Goal: Transaction & Acquisition: Purchase product/service

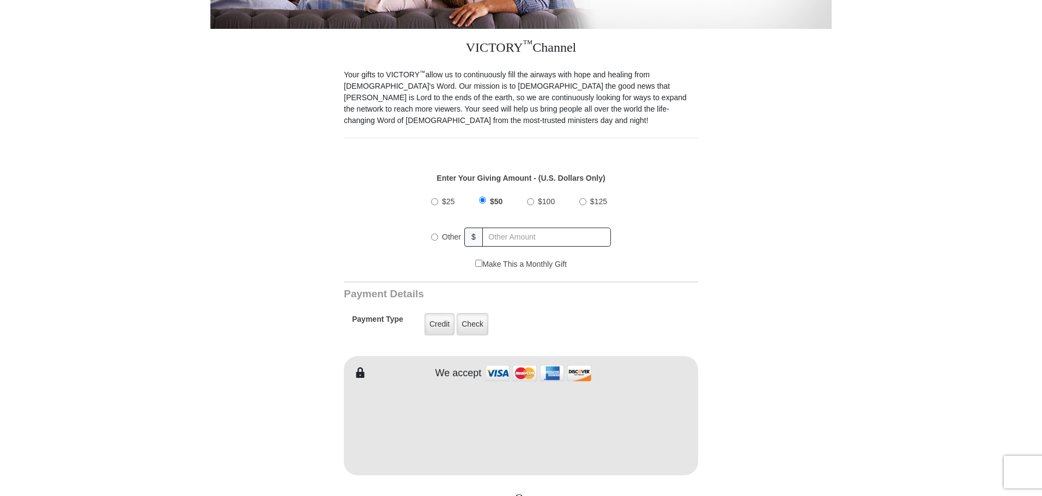
scroll to position [218, 0]
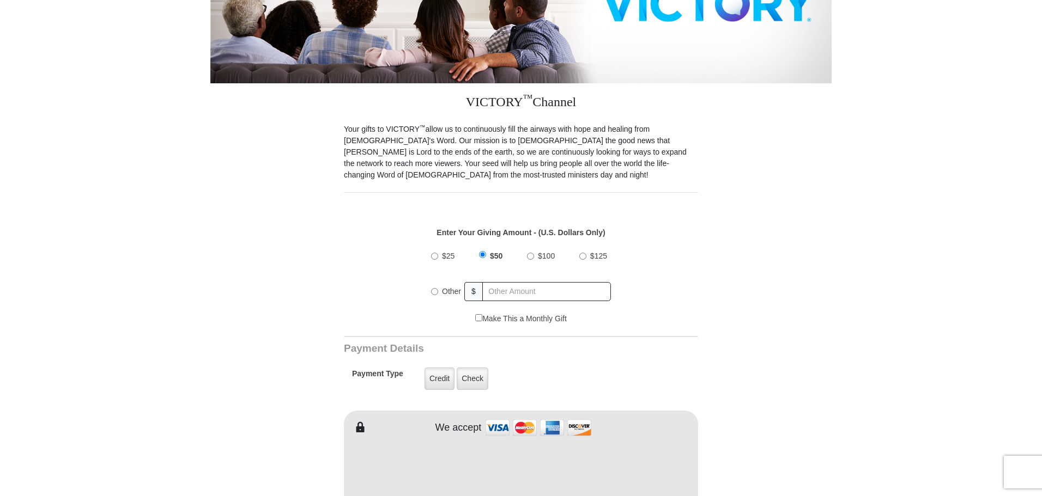
click at [488, 250] on label "$50" at bounding box center [496, 256] width 20 height 19
click at [486, 251] on input "$50" at bounding box center [482, 254] width 7 height 7
click at [485, 250] on div "$50" at bounding box center [492, 255] width 27 height 27
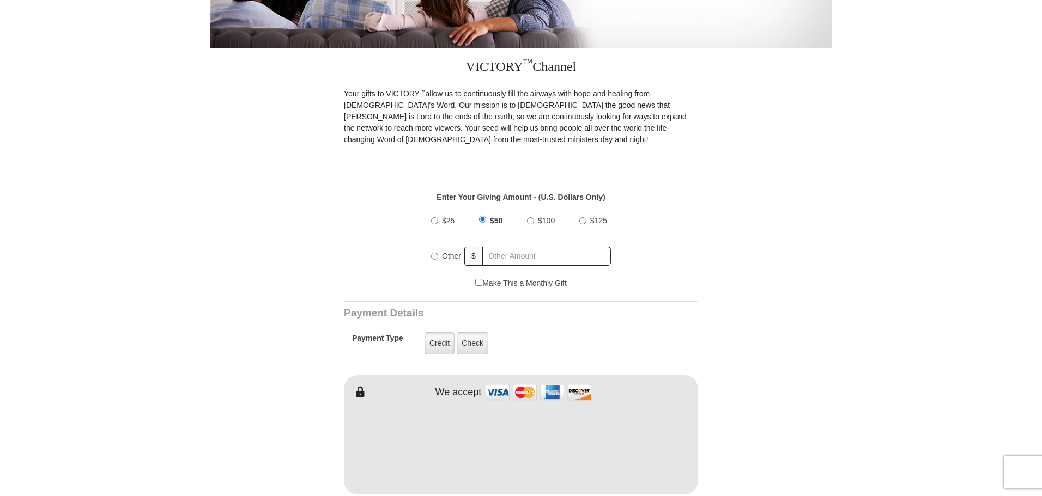
scroll to position [272, 0]
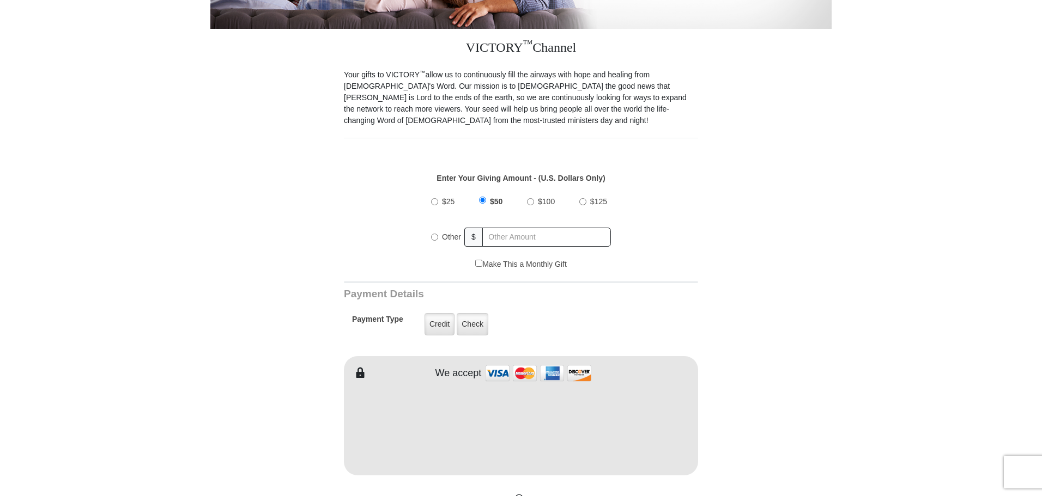
click at [434, 229] on div "Other" at bounding box center [448, 237] width 34 height 24
click at [435, 234] on input "Other" at bounding box center [434, 237] width 7 height 7
radio input "true"
click at [497, 228] on input "text" at bounding box center [547, 237] width 128 height 19
type input "49.25"
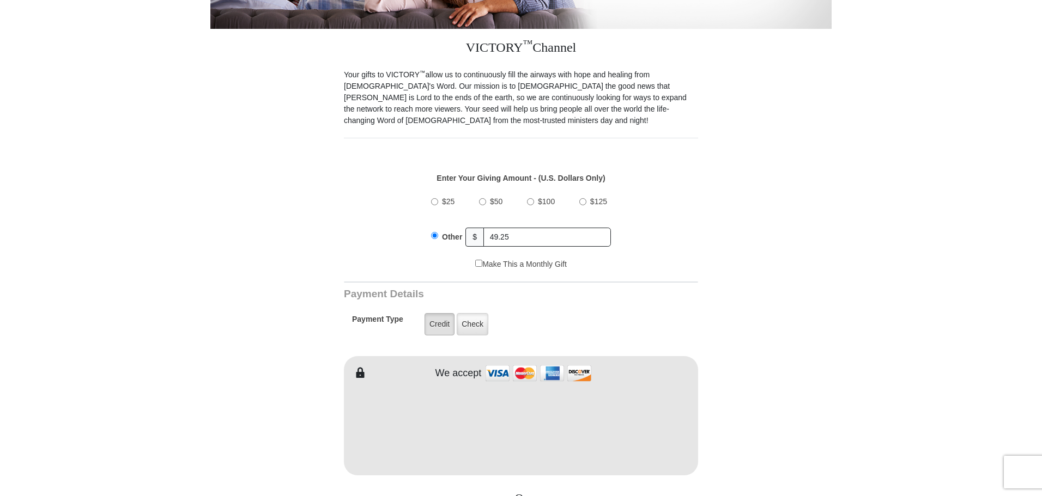
click at [442, 314] on label "Credit" at bounding box center [440, 324] width 30 height 22
click at [0, 0] on input "Credit" at bounding box center [0, 0] width 0 height 0
click at [441, 314] on label "Credit" at bounding box center [440, 324] width 30 height 22
click at [0, 0] on input "Credit" at bounding box center [0, 0] width 0 height 0
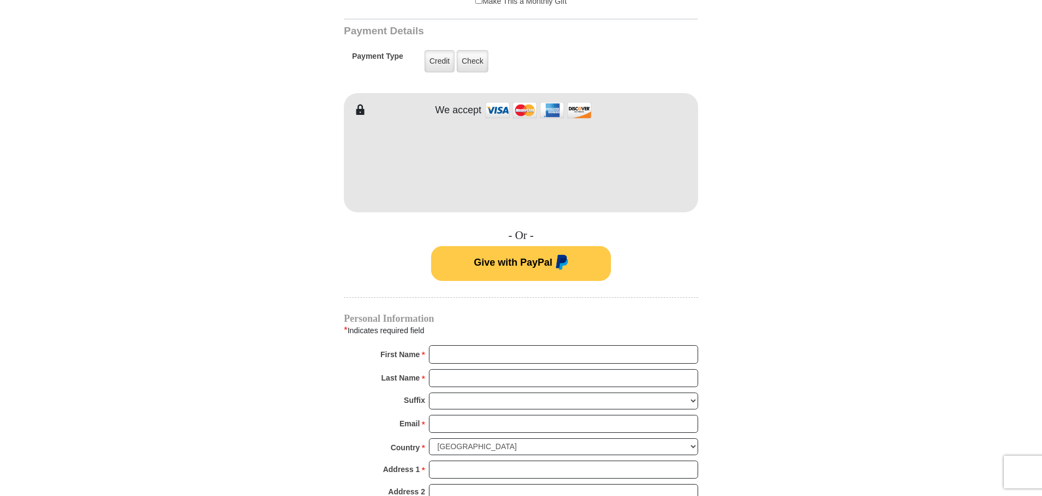
scroll to position [545, 0]
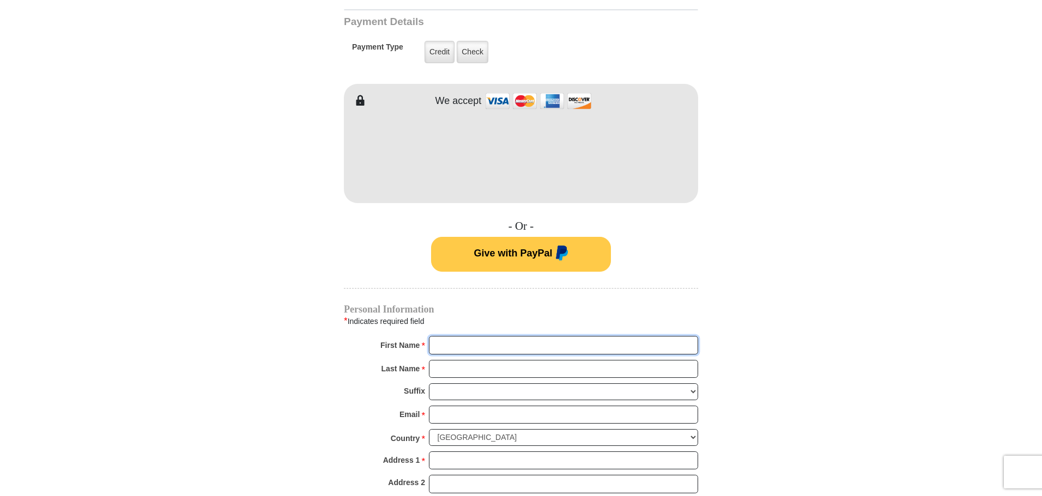
click at [443, 336] on input "First Name *" at bounding box center [563, 345] width 269 height 19
type input "Therese and Dave"
click at [469, 362] on input "Last Name *" at bounding box center [563, 369] width 269 height 19
type input "Giapponi"
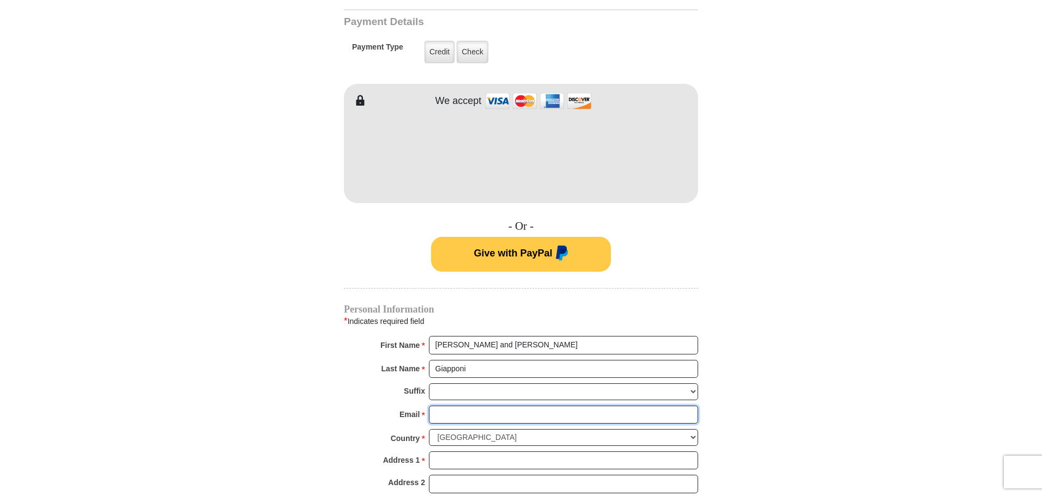
click at [441, 406] on input "Email *" at bounding box center [563, 415] width 269 height 19
type input "tgiapponi@gmail.com"
type input "300 Babbitt Rd"
type input "Thomaston"
select select "CT"
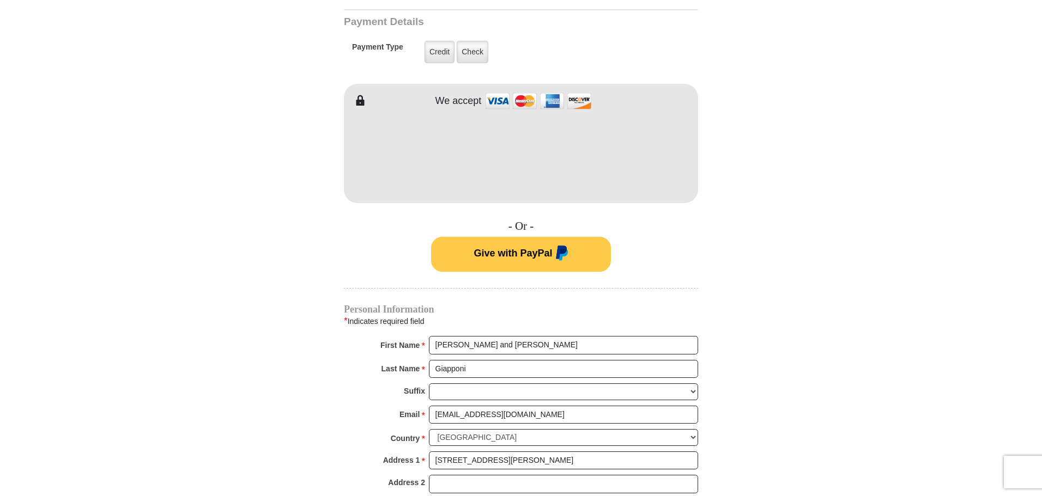
type input "06787-1004"
type input "8602834569"
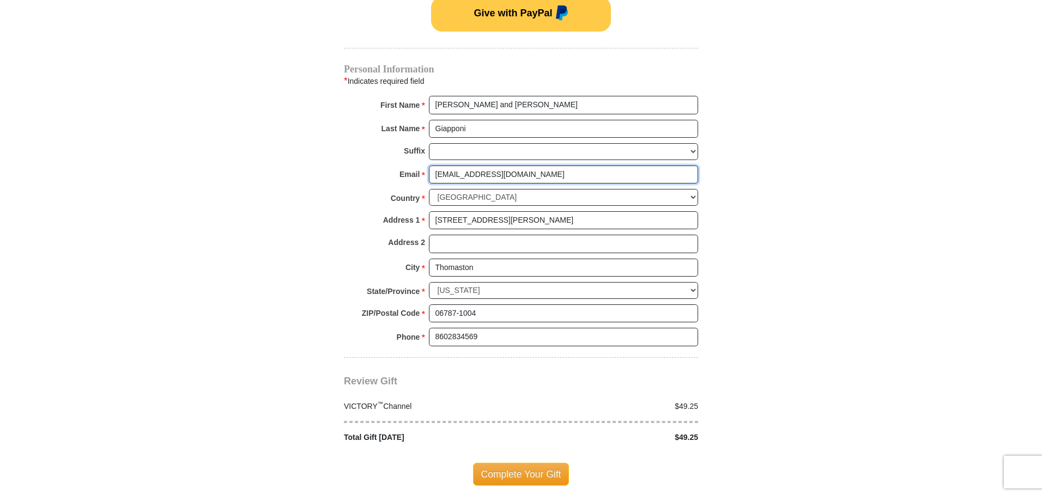
scroll to position [817, 0]
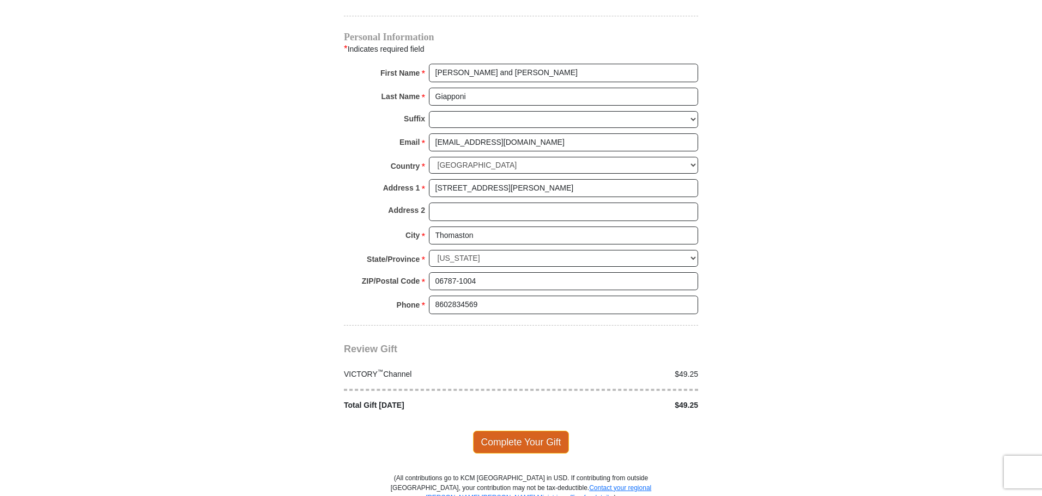
click at [500, 434] on span "Complete Your Gift" at bounding box center [521, 442] width 96 height 23
